Goal: Task Accomplishment & Management: Use online tool/utility

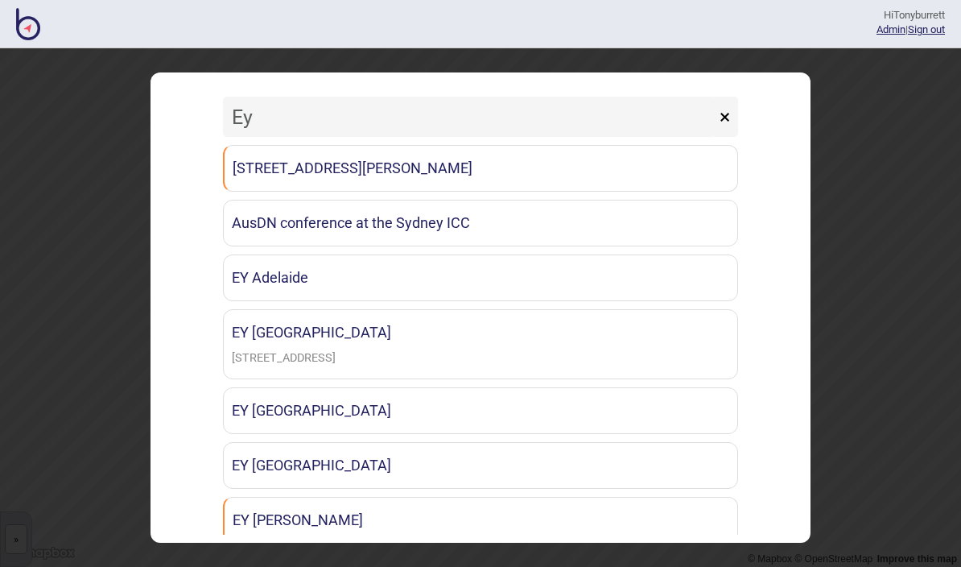
type input "Ey c"
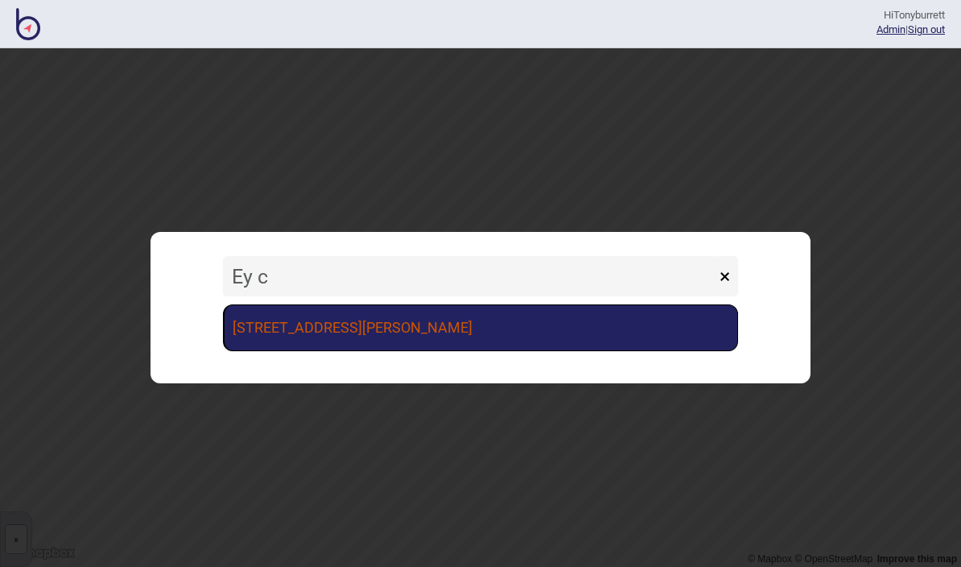
click at [399, 335] on link "[STREET_ADDRESS][PERSON_NAME]" at bounding box center [480, 327] width 515 height 47
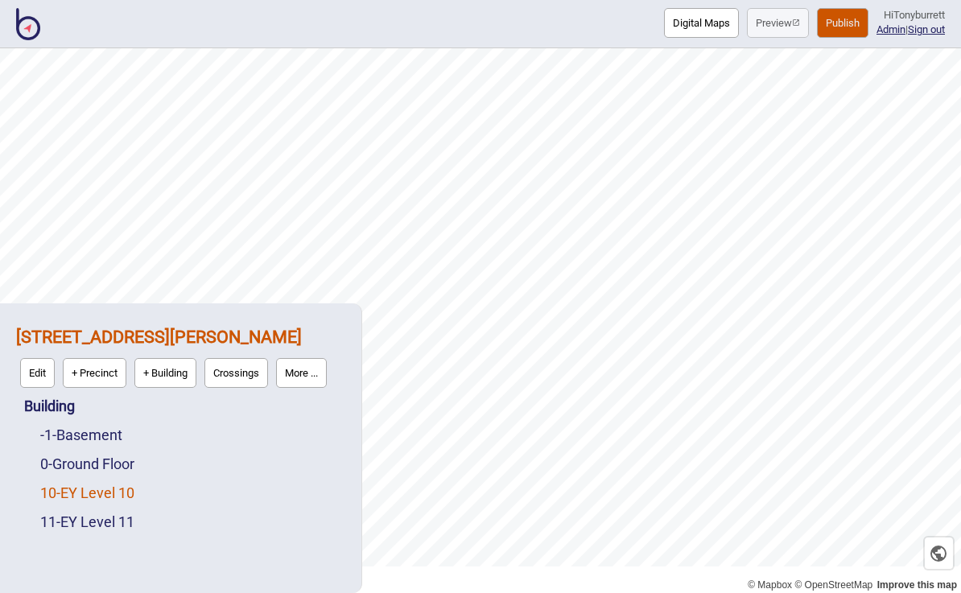
click at [98, 495] on link "10 - EY Level 10" at bounding box center [87, 493] width 94 height 17
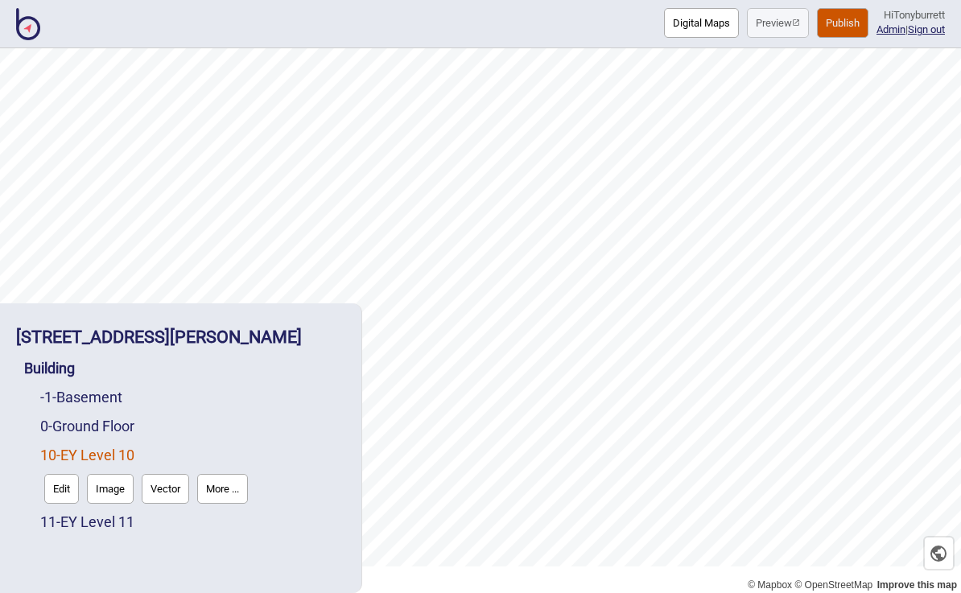
click at [64, 498] on button "Edit" at bounding box center [61, 489] width 35 height 30
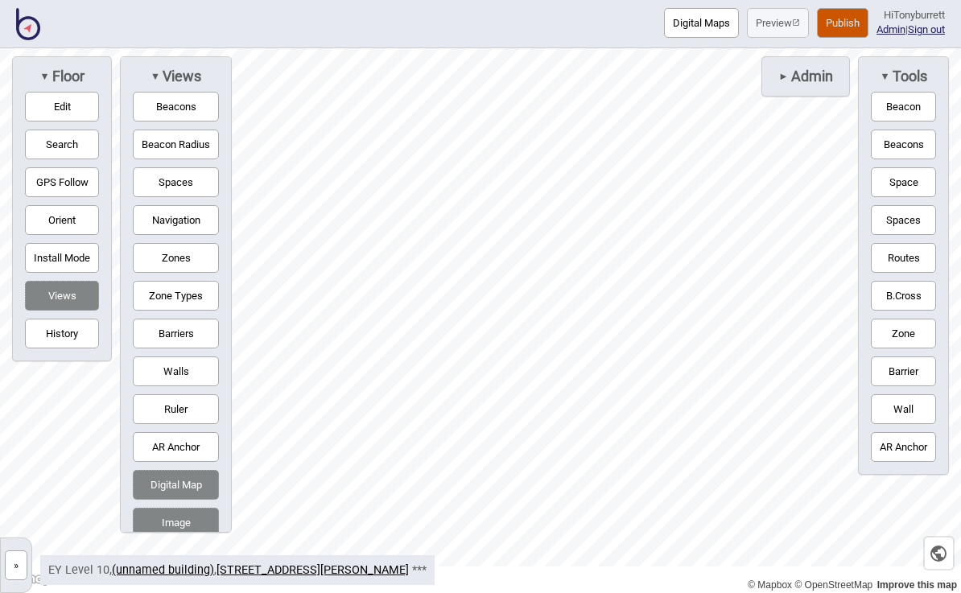
click at [179, 538] on button "Image" at bounding box center [176, 523] width 86 height 30
click at [175, 538] on button "Image" at bounding box center [176, 523] width 86 height 30
click at [185, 500] on button "Digital Map" at bounding box center [176, 485] width 86 height 30
click at [174, 344] on button "Barriers" at bounding box center [176, 334] width 86 height 30
